Goal: Task Accomplishment & Management: Use online tool/utility

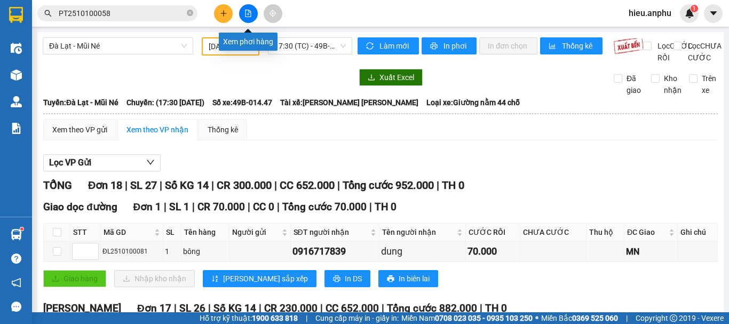
click at [244, 14] on icon "file-add" at bounding box center [247, 13] width 7 height 7
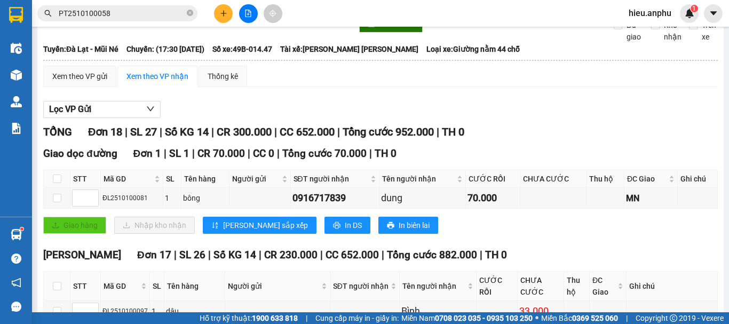
click at [252, 8] on button at bounding box center [248, 13] width 19 height 19
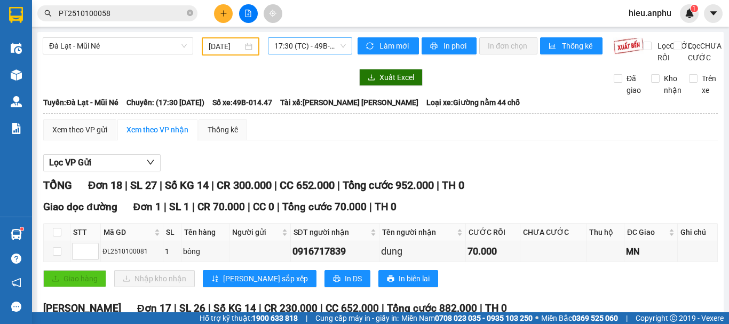
click at [295, 38] on span "17:30 (TC) - 49B-014.47" at bounding box center [310, 46] width 72 height 16
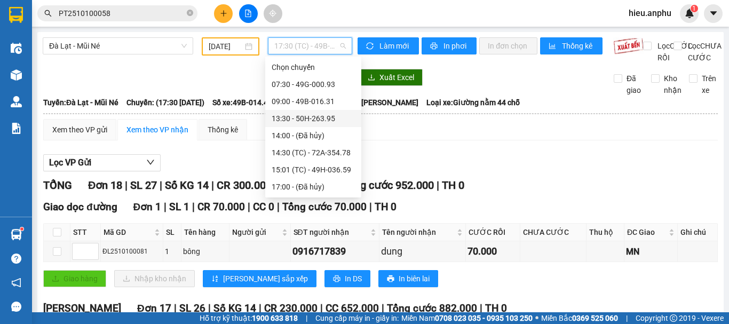
drag, startPoint x: 298, startPoint y: 95, endPoint x: 282, endPoint y: 95, distance: 16.0
click at [298, 110] on div "13:30 - 50H-263.95" at bounding box center [313, 118] width 96 height 17
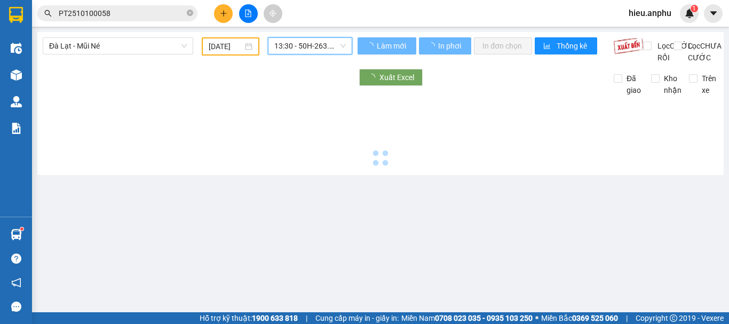
click at [225, 42] on input "[DATE]" at bounding box center [226, 47] width 34 height 12
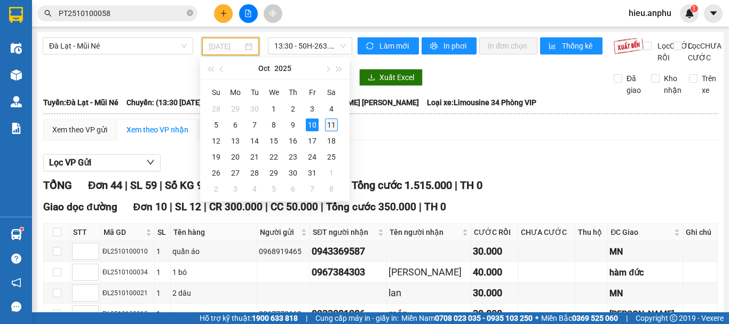
click at [332, 124] on div "11" at bounding box center [331, 124] width 13 height 13
type input "[DATE]"
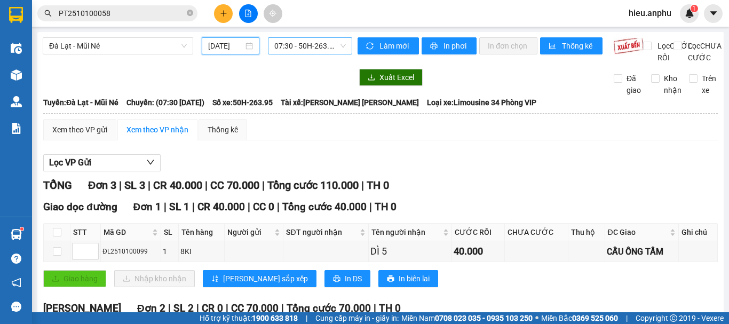
click at [313, 42] on span "07:30 - 50H-263.95" at bounding box center [310, 46] width 72 height 16
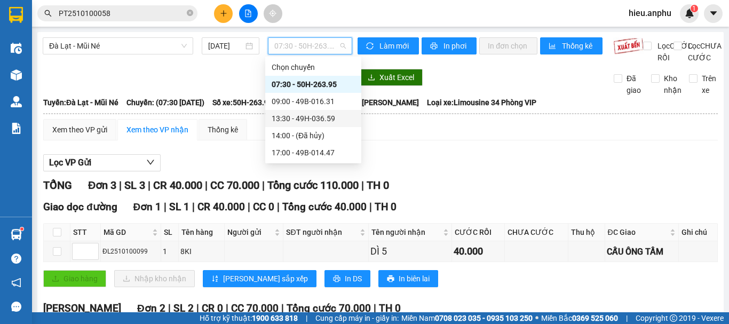
click at [290, 119] on div "13:30 - 49H-036.59" at bounding box center [313, 119] width 83 height 12
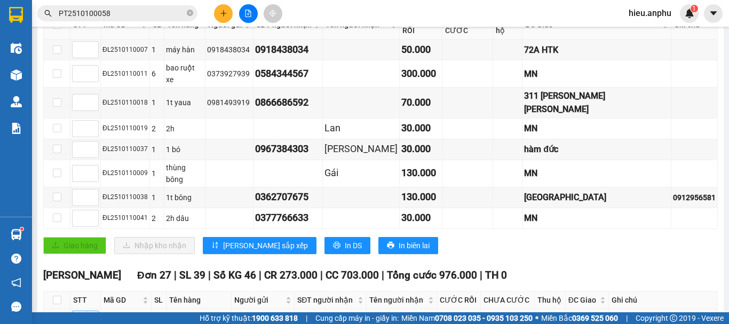
scroll to position [267, 0]
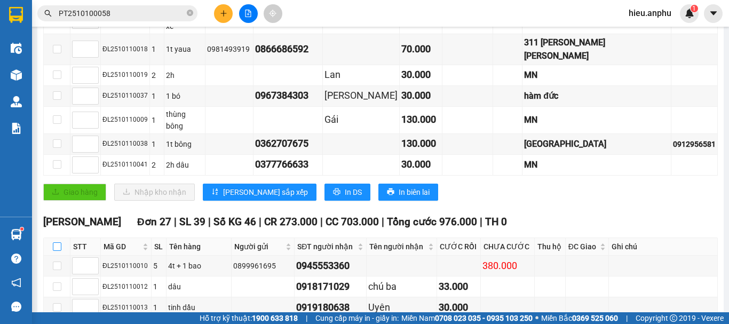
click at [59, 242] on input "checkbox" at bounding box center [57, 246] width 9 height 9
checkbox input "true"
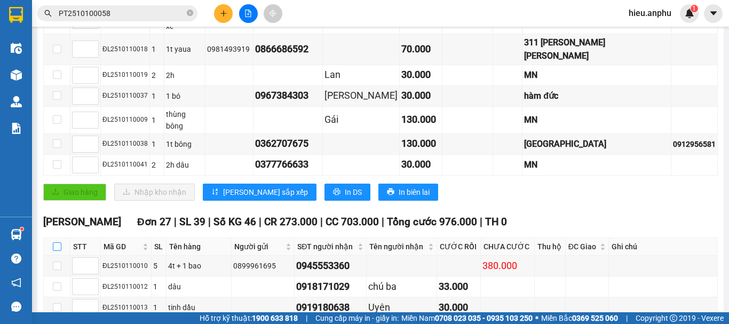
checkbox input "true"
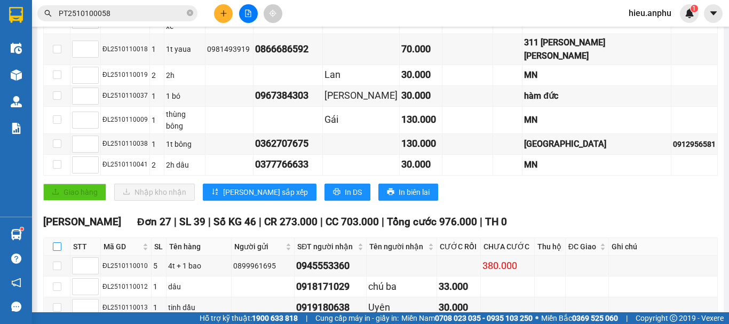
checkbox input "true"
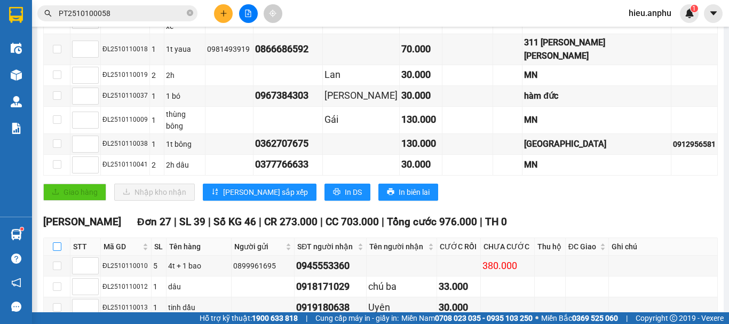
checkbox input "true"
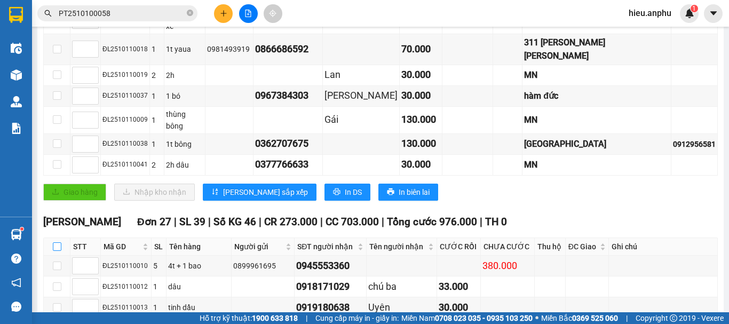
checkbox input "true"
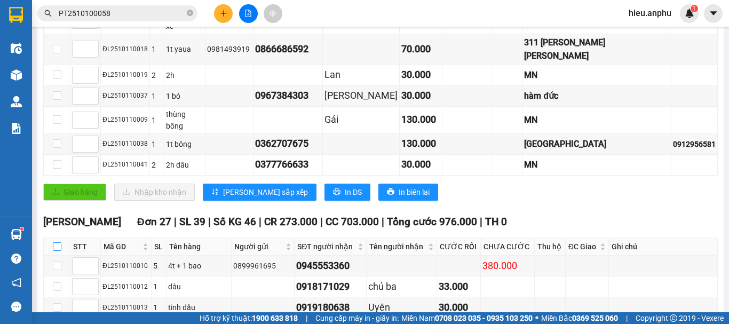
checkbox input "true"
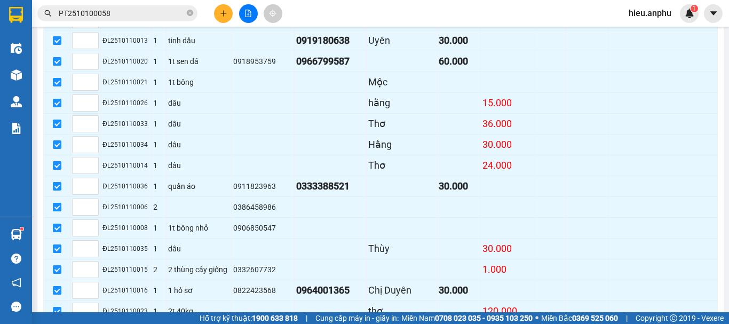
scroll to position [800, 0]
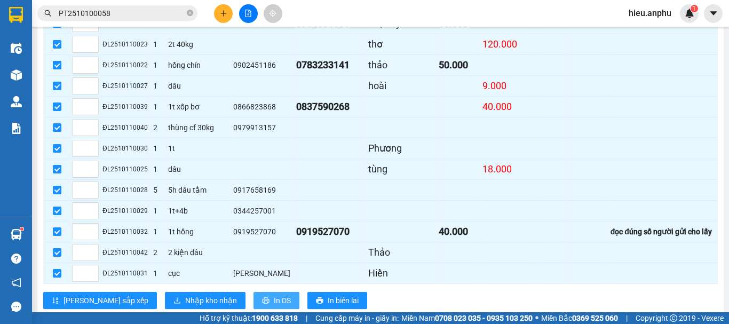
click at [274, 295] on span "In DS" at bounding box center [282, 301] width 17 height 12
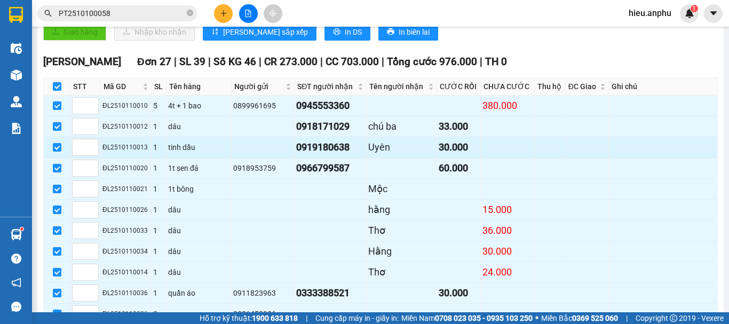
scroll to position [374, 0]
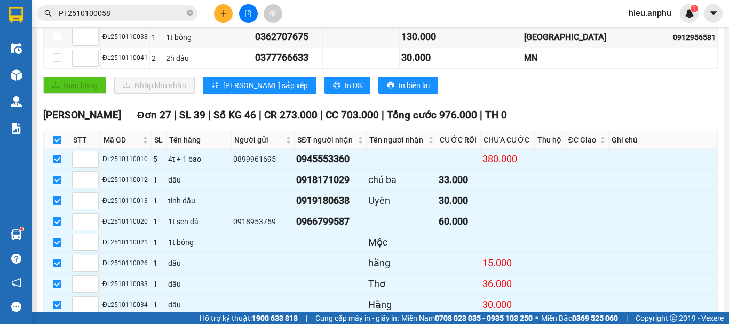
click at [59, 136] on input "checkbox" at bounding box center [57, 140] width 9 height 9
checkbox input "false"
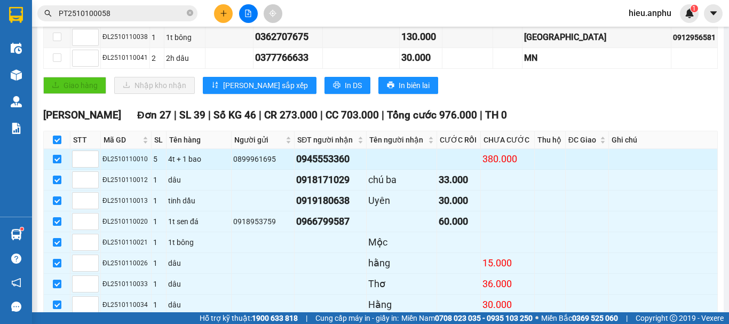
checkbox input "false"
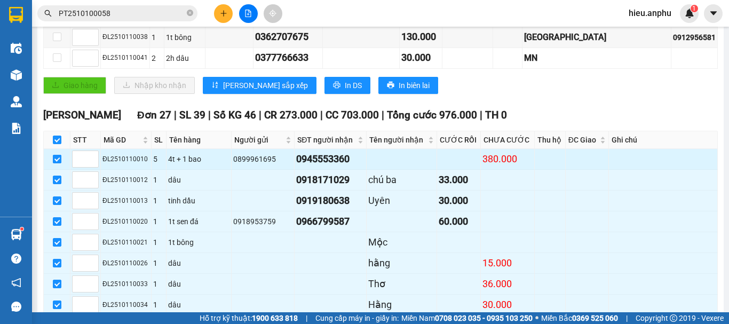
checkbox input "false"
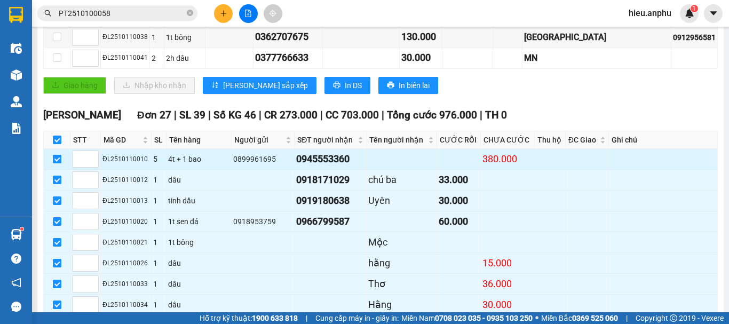
checkbox input "false"
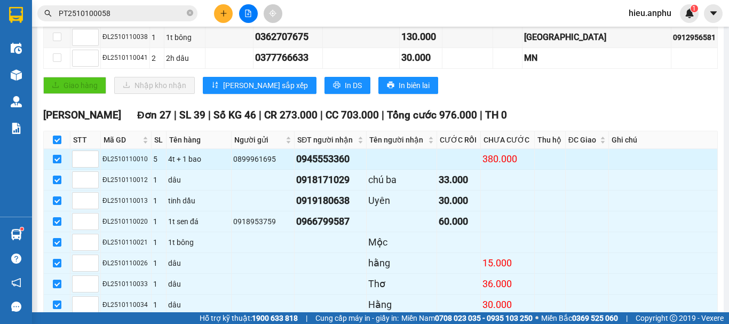
checkbox input "false"
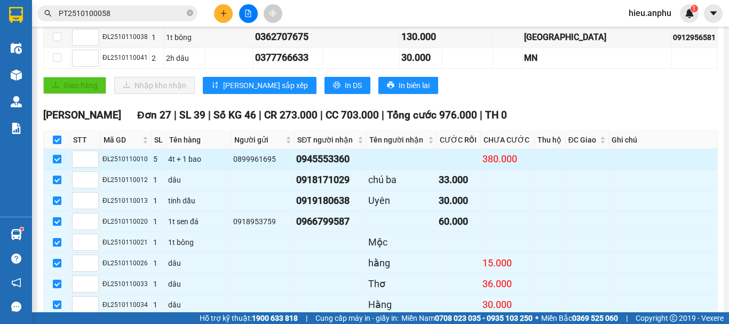
checkbox input "false"
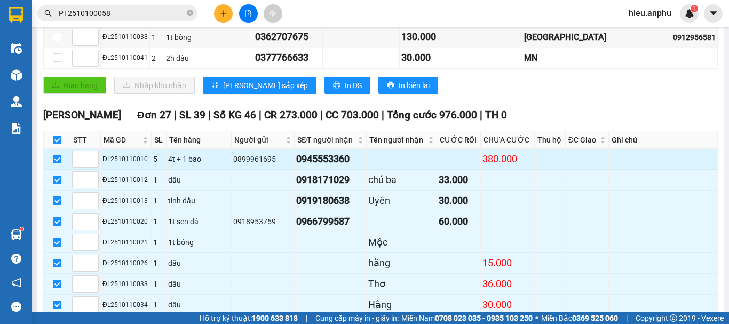
checkbox input "false"
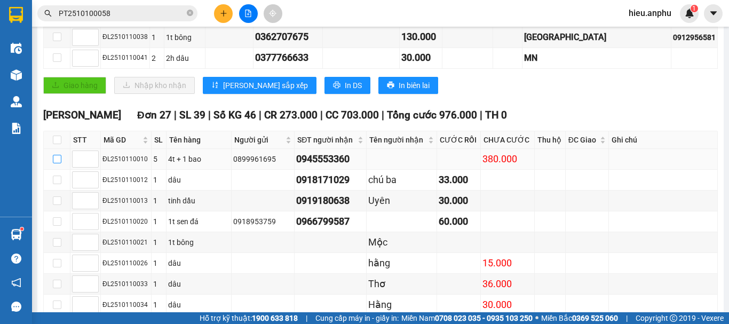
click at [57, 155] on input "checkbox" at bounding box center [57, 159] width 9 height 9
checkbox input "true"
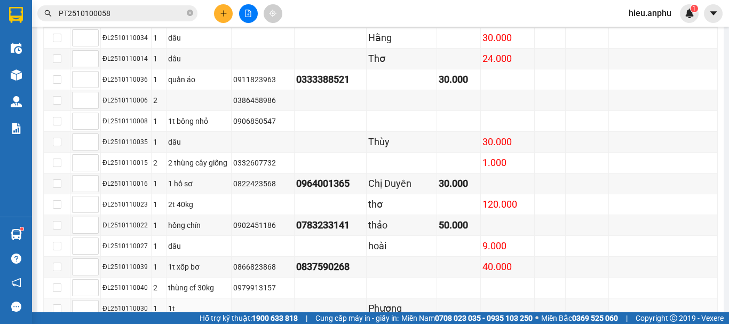
scroll to position [805, 0]
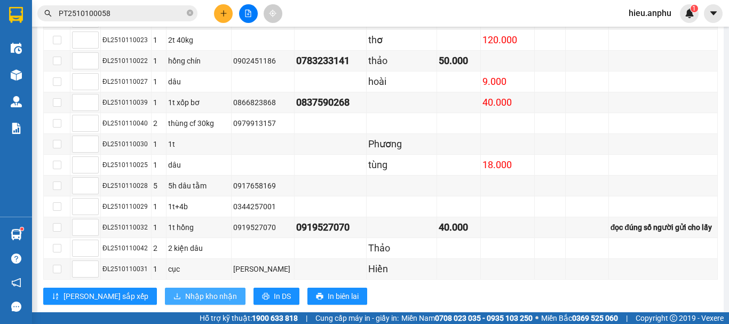
click at [185, 290] on span "Nhập kho nhận" at bounding box center [211, 296] width 52 height 12
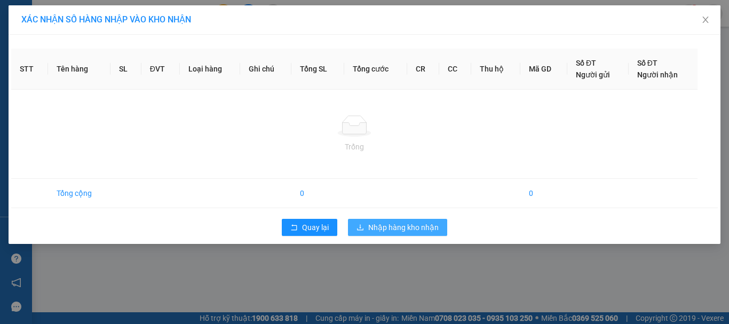
click at [400, 232] on span "Nhập hàng kho nhận" at bounding box center [403, 227] width 70 height 12
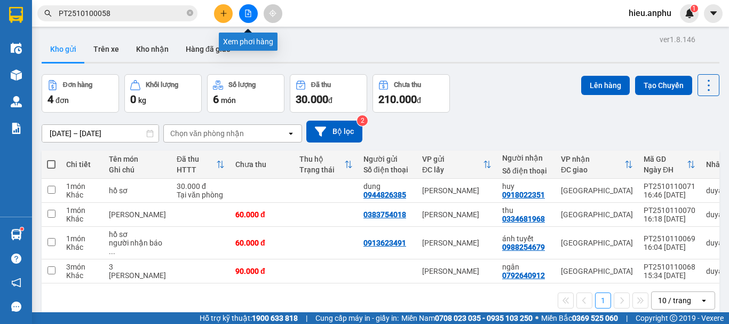
click at [245, 9] on button at bounding box center [248, 13] width 19 height 19
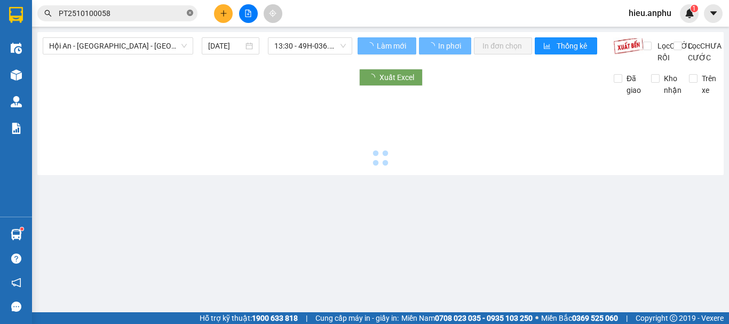
click at [191, 14] on icon "close-circle" at bounding box center [190, 13] width 6 height 6
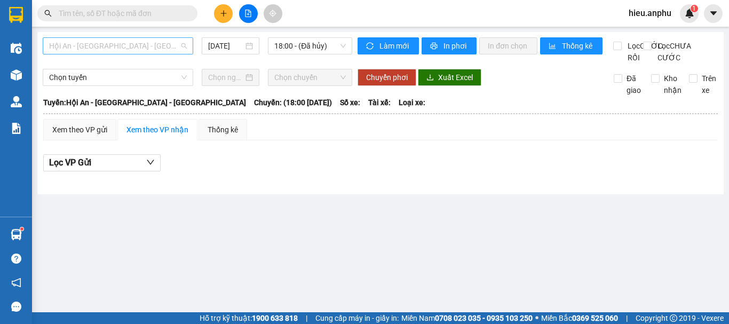
click at [108, 46] on span "Hội An - [GEOGRAPHIC_DATA] - [GEOGRAPHIC_DATA]" at bounding box center [118, 46] width 138 height 16
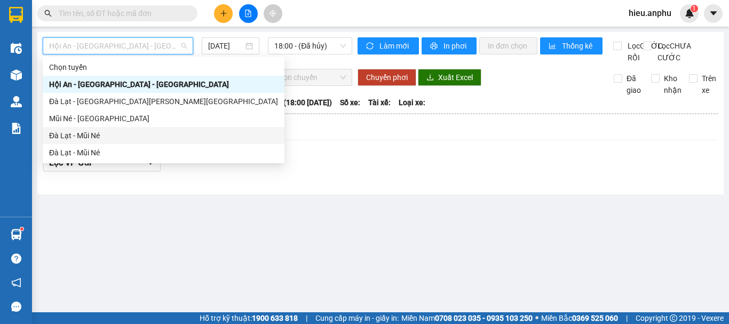
drag, startPoint x: 69, startPoint y: 138, endPoint x: 327, endPoint y: 69, distance: 266.3
click at [69, 137] on div "Đà Lạt - Mũi Né" at bounding box center [163, 136] width 229 height 12
type input "[DATE]"
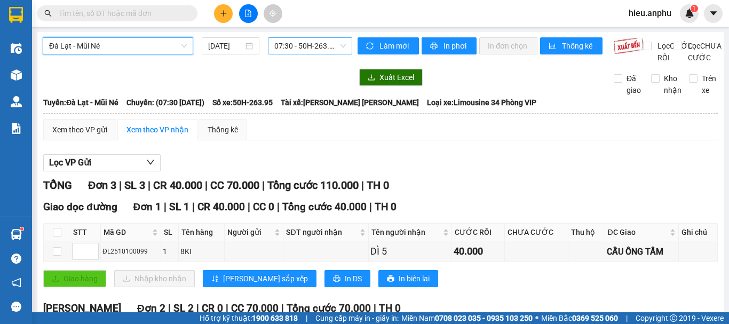
click at [326, 48] on span "07:30 - 50H-263.95" at bounding box center [310, 46] width 72 height 16
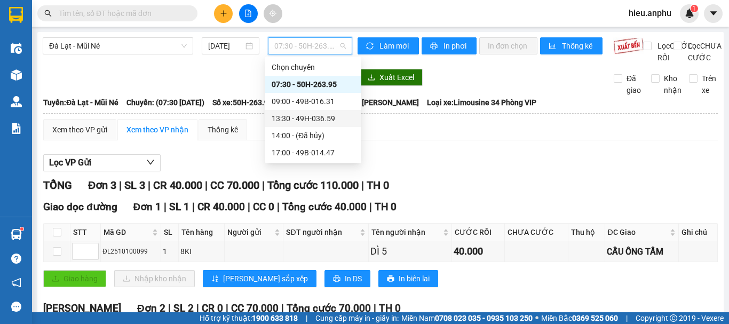
click at [281, 116] on div "13:30 - 49H-036.59" at bounding box center [313, 119] width 83 height 12
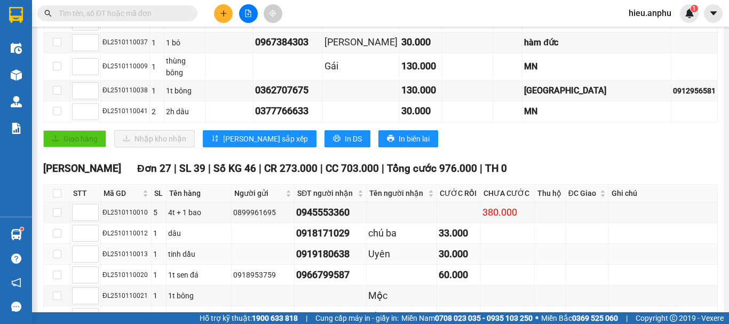
scroll to position [374, 0]
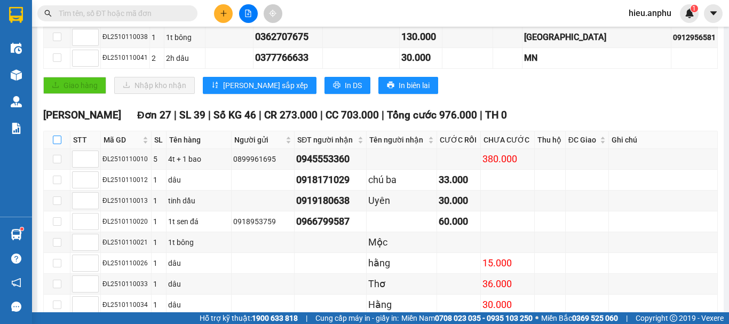
click at [55, 136] on input "checkbox" at bounding box center [57, 140] width 9 height 9
checkbox input "true"
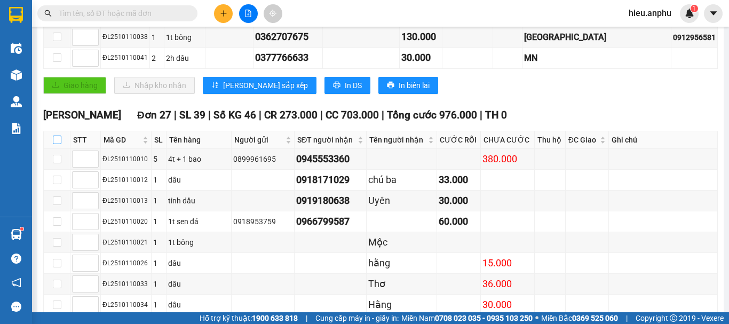
checkbox input "true"
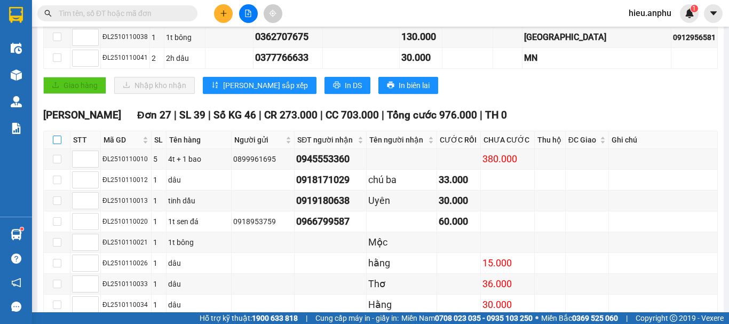
checkbox input "true"
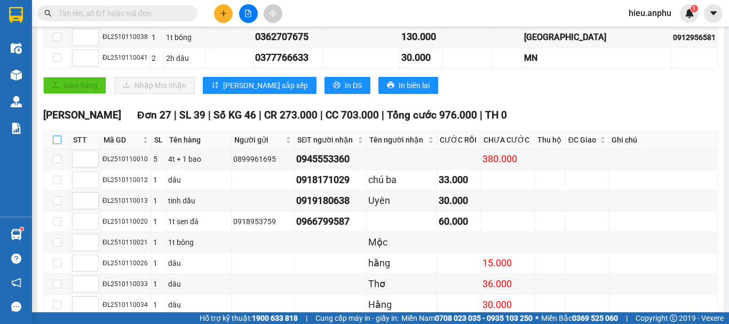
checkbox input "true"
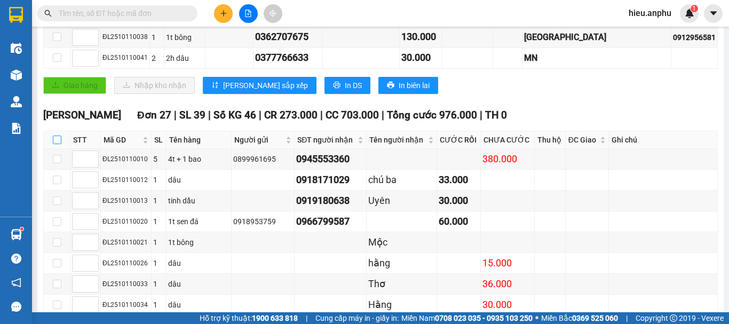
checkbox input "true"
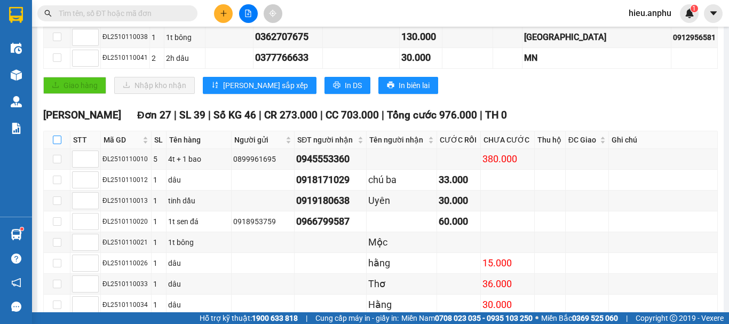
checkbox input "true"
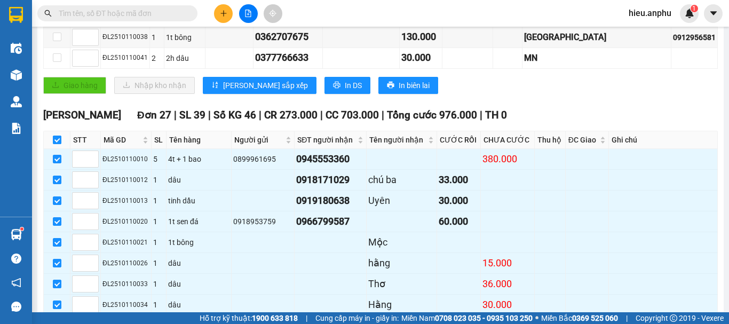
click at [54, 136] on input "checkbox" at bounding box center [57, 140] width 9 height 9
checkbox input "false"
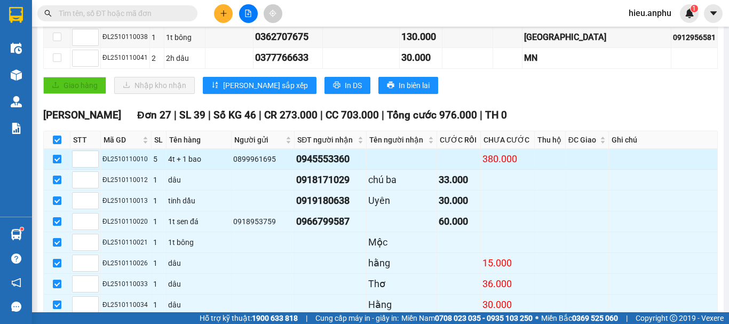
checkbox input "false"
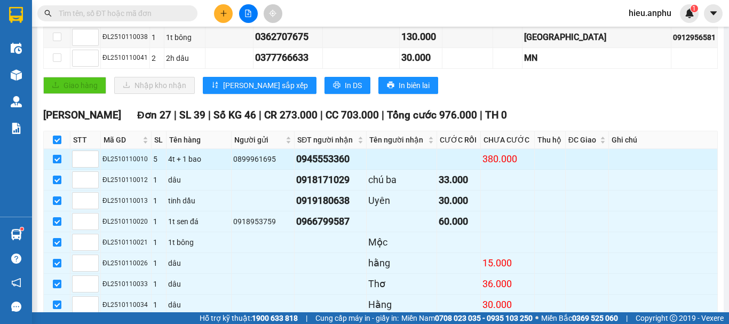
checkbox input "false"
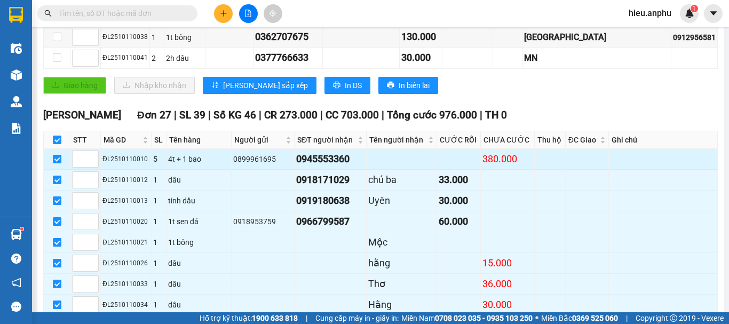
checkbox input "false"
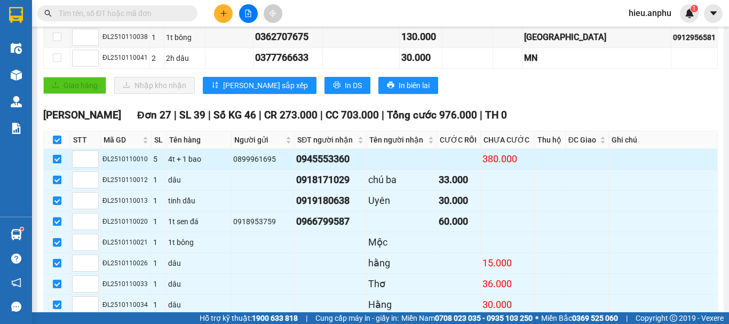
checkbox input "false"
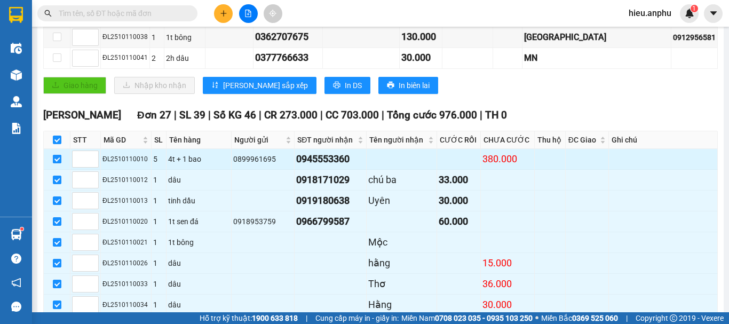
checkbox input "false"
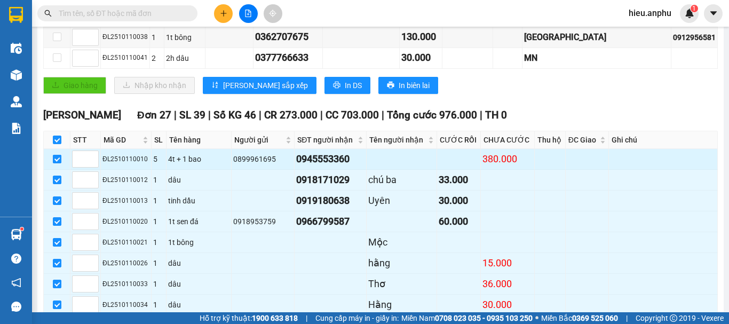
checkbox input "false"
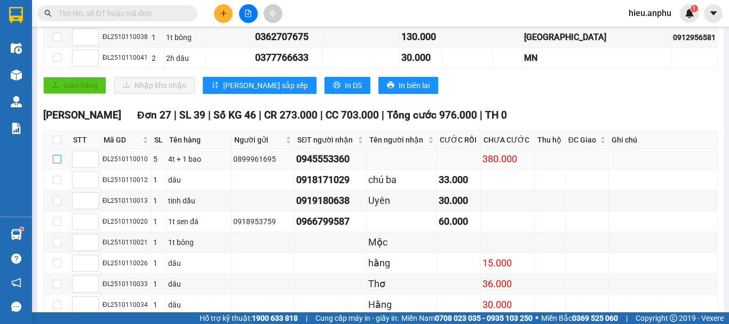
click at [58, 155] on input "checkbox" at bounding box center [57, 159] width 9 height 9
checkbox input "true"
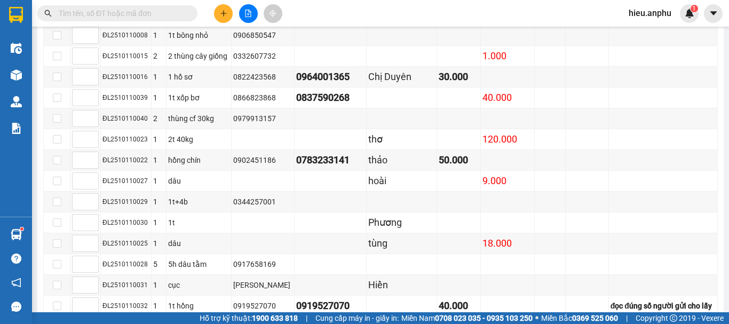
scroll to position [805, 0]
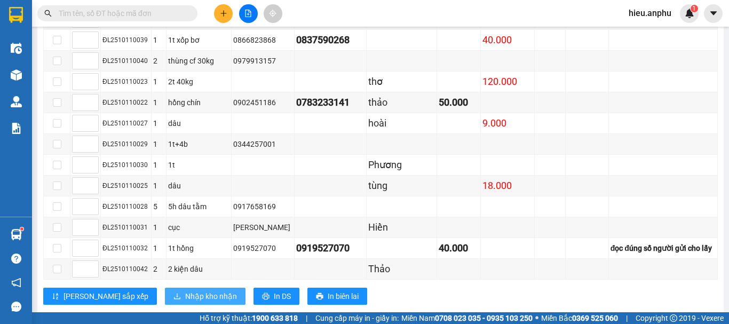
click at [180, 288] on button "Nhập kho nhận" at bounding box center [205, 296] width 81 height 17
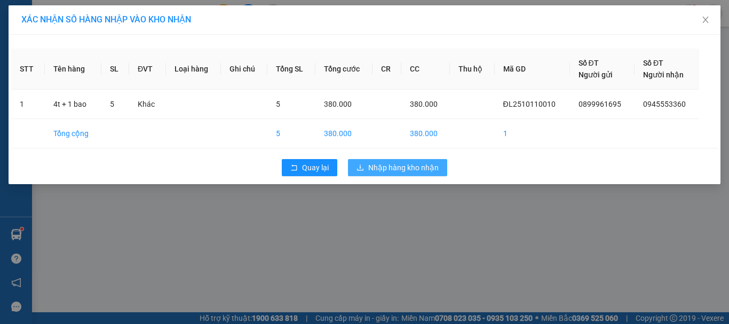
click at [415, 231] on div "XÁC [PERSON_NAME] SỐ HÀNG NHẬP VÀO [PERSON_NAME] STT Tên hàng SL ĐVT [PERSON_NA…" at bounding box center [364, 162] width 729 height 324
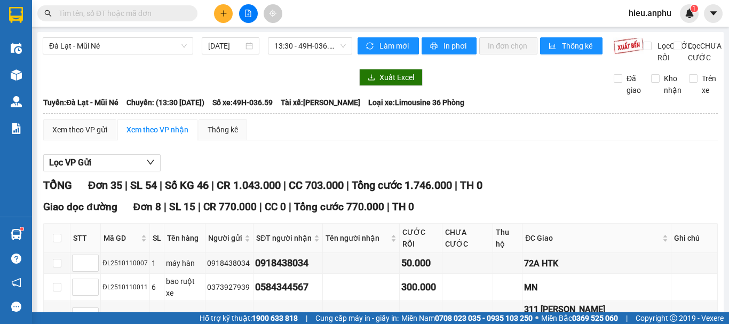
click at [406, 167] on div "Lọc VP Gửi" at bounding box center [380, 163] width 674 height 18
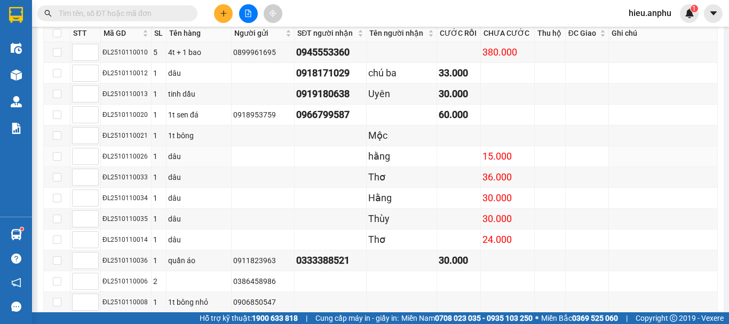
scroll to position [320, 0]
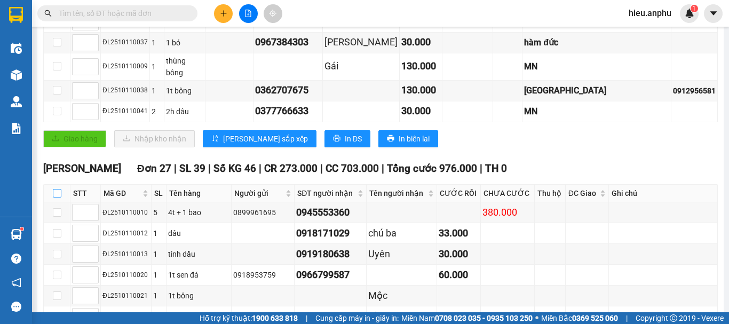
drag, startPoint x: 59, startPoint y: 168, endPoint x: 68, endPoint y: 165, distance: 8.9
click at [59, 189] on input "checkbox" at bounding box center [57, 193] width 9 height 9
checkbox input "true"
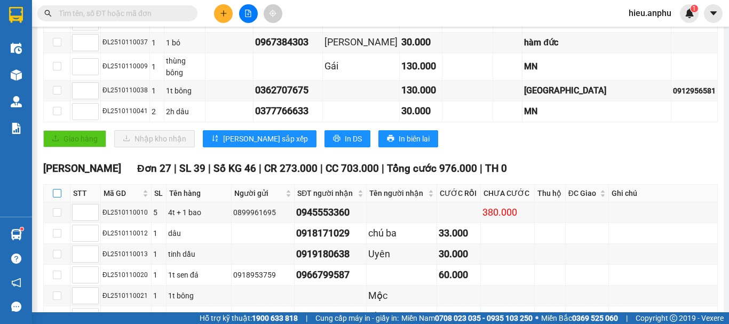
checkbox input "true"
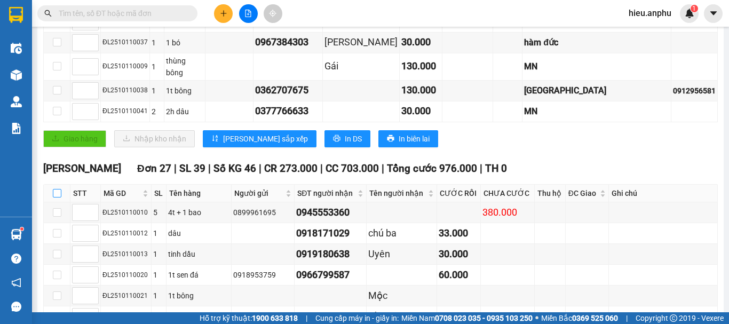
checkbox input "true"
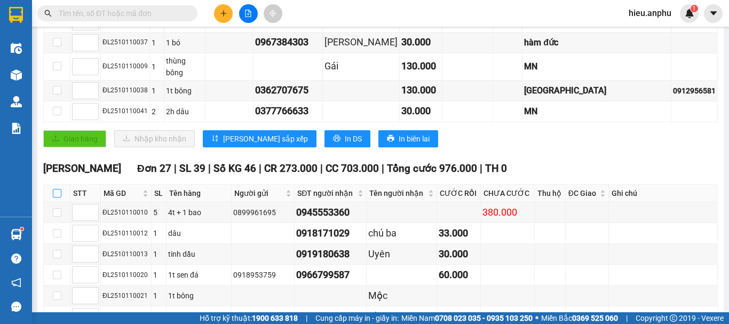
checkbox input "true"
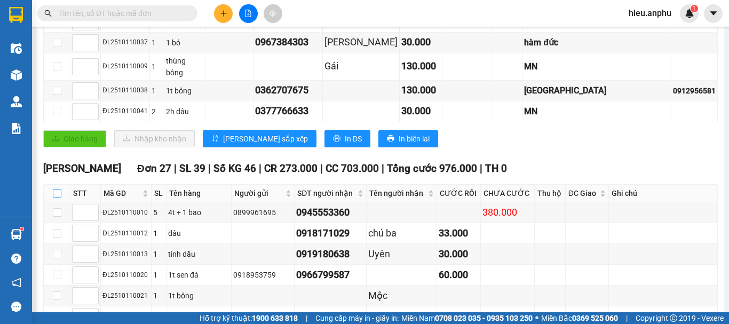
checkbox input "true"
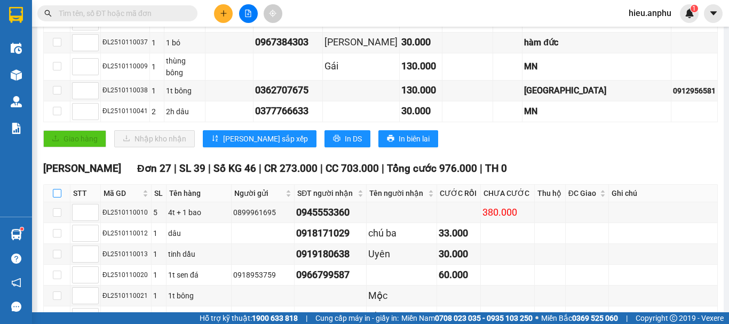
checkbox input "true"
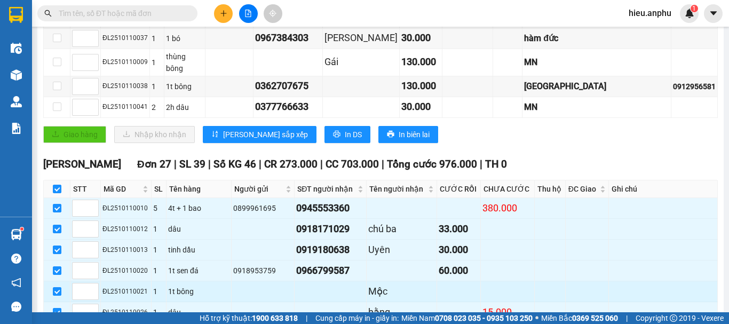
scroll to position [431, 0]
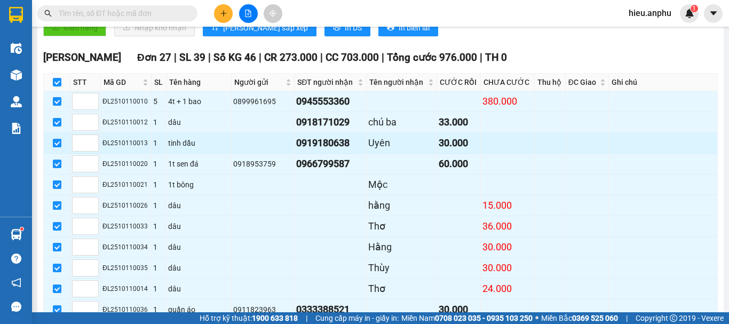
click at [56, 139] on input "checkbox" at bounding box center [57, 143] width 9 height 9
checkbox input "false"
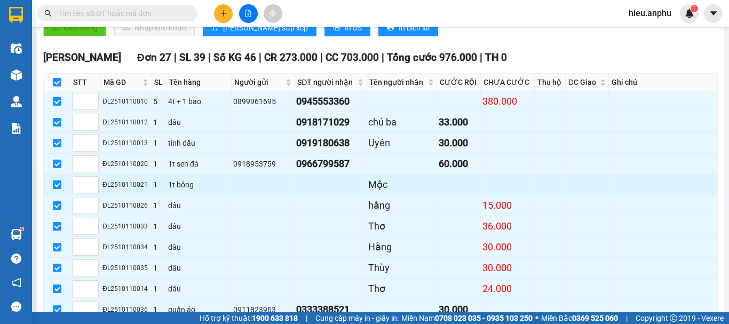
checkbox input "false"
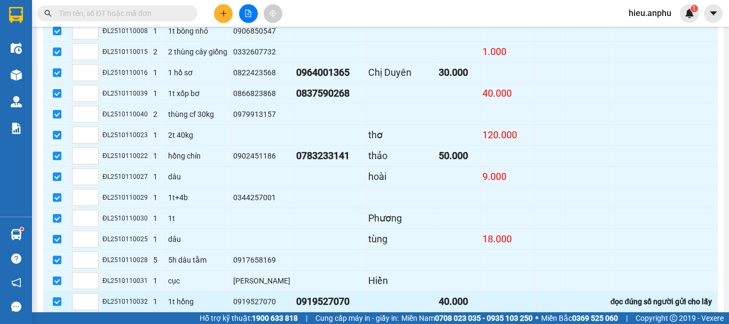
scroll to position [805, 0]
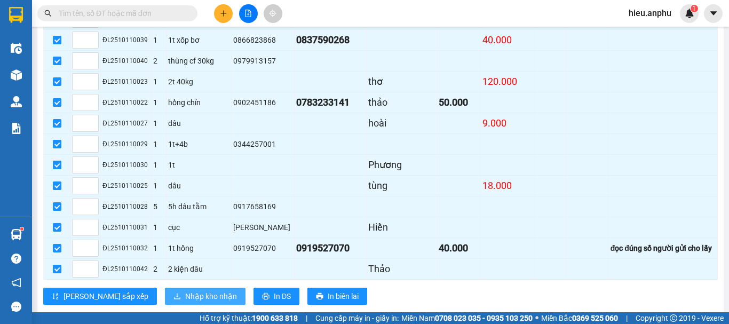
click at [185, 290] on span "Nhập kho nhận" at bounding box center [211, 296] width 52 height 12
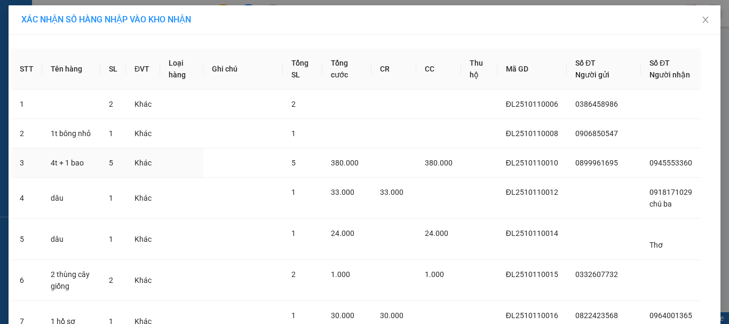
click at [416, 167] on td at bounding box center [393, 162] width 45 height 29
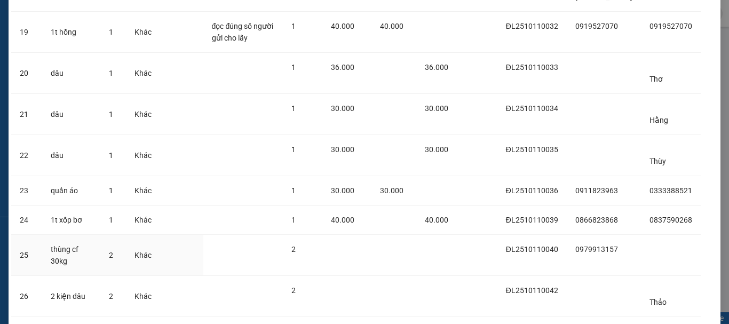
scroll to position [818, 0]
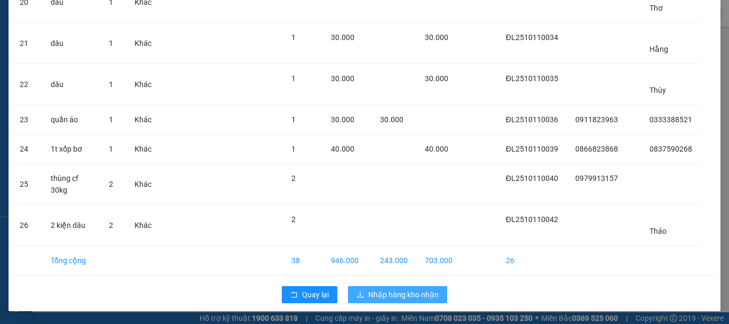
click at [419, 291] on span "Nhập hàng kho nhận" at bounding box center [403, 295] width 70 height 12
